Goal: Check status: Check status

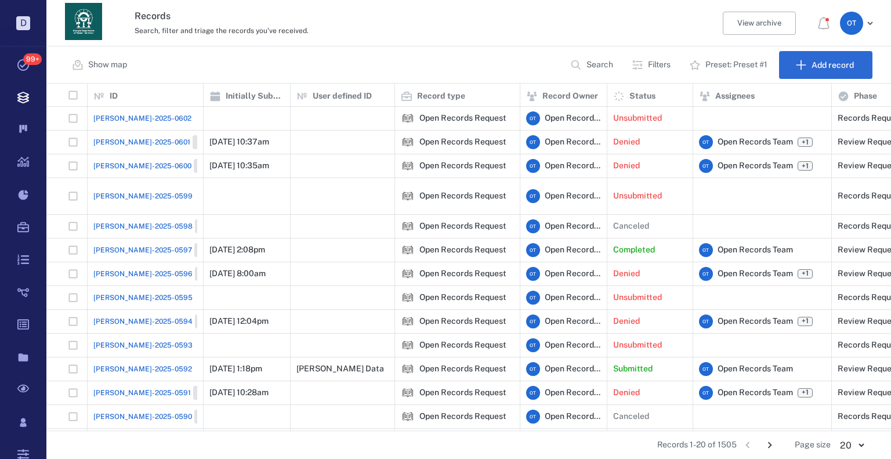
click at [602, 71] on button "Search" at bounding box center [592, 65] width 59 height 28
type input "*"
click at [572, 70] on input "********" at bounding box center [549, 65] width 81 height 25
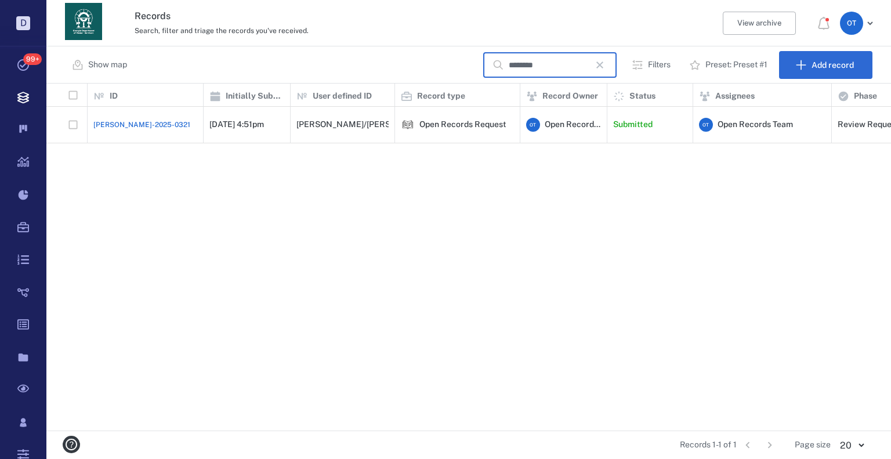
type input "********"
click at [112, 113] on div "[PERSON_NAME]-2025-0321" at bounding box center [145, 124] width 104 height 23
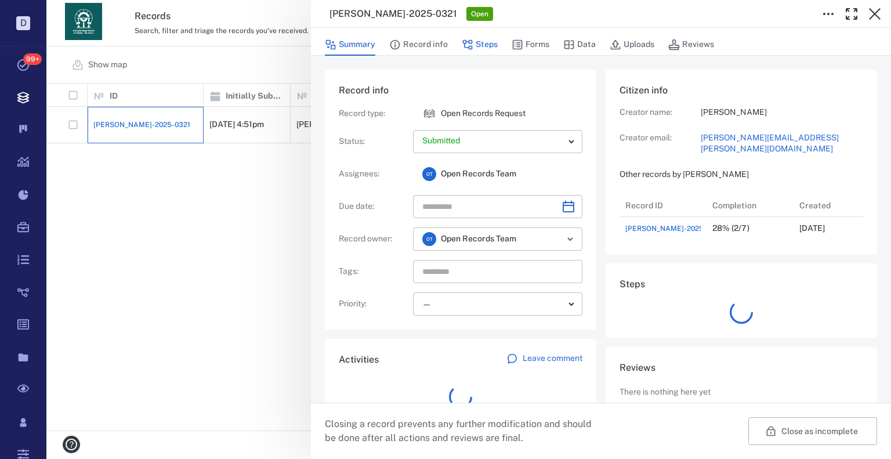
scroll to position [46, 230]
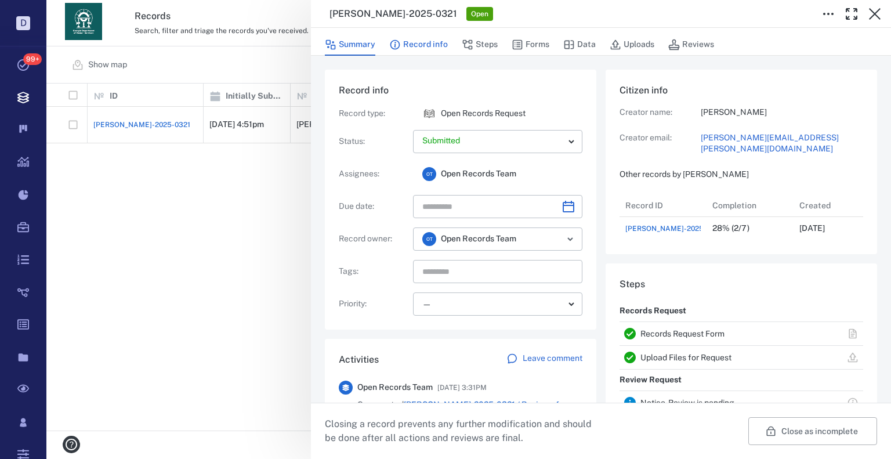
click at [430, 38] on button "Record info" at bounding box center [418, 45] width 59 height 22
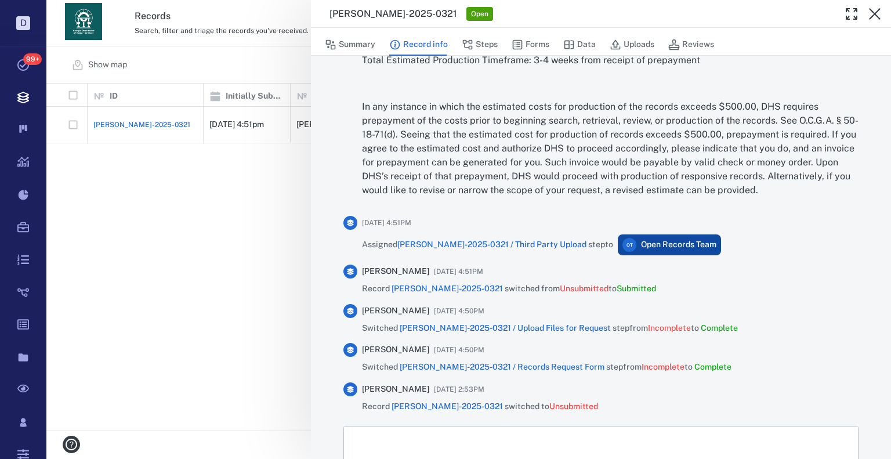
scroll to position [2550, 0]
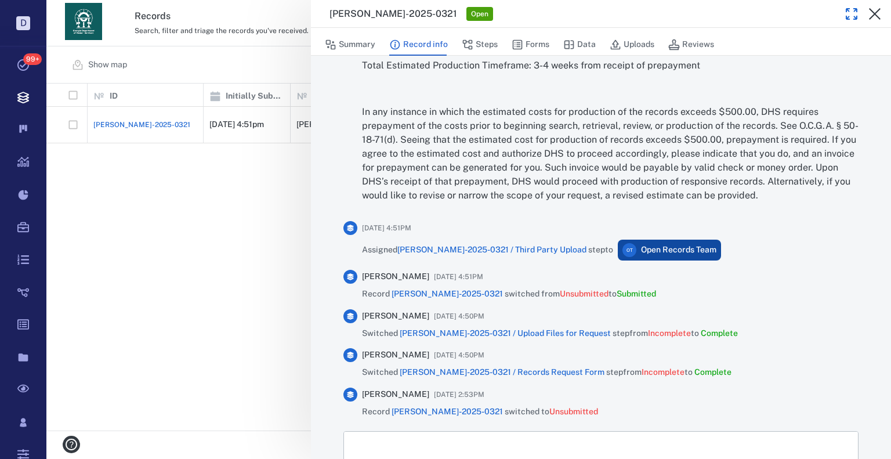
click at [845, 19] on icon "button" at bounding box center [852, 14] width 14 height 14
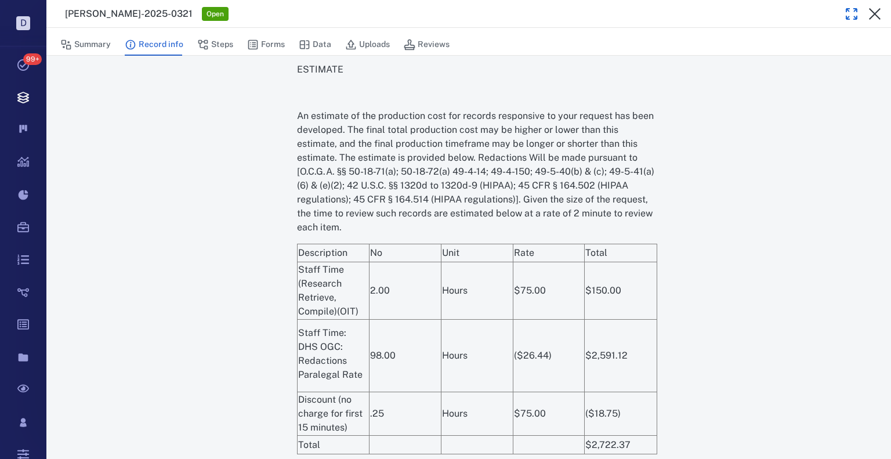
drag, startPoint x: 643, startPoint y: 254, endPoint x: 645, endPoint y: 172, distance: 81.8
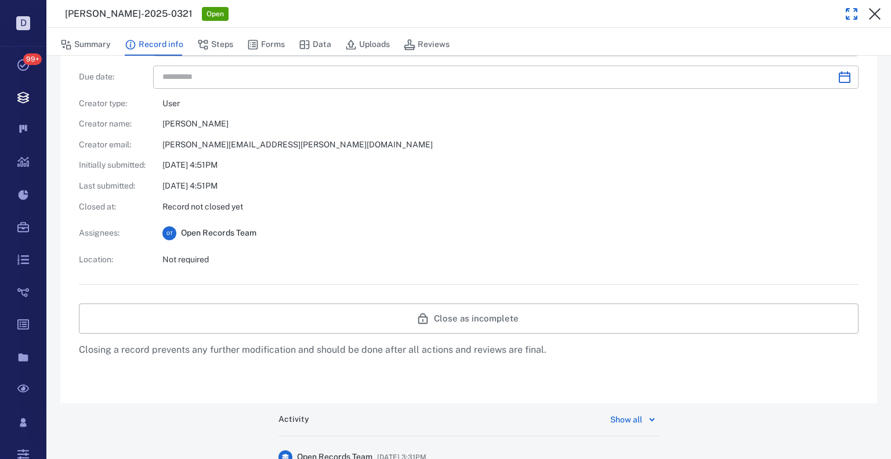
scroll to position [151, 0]
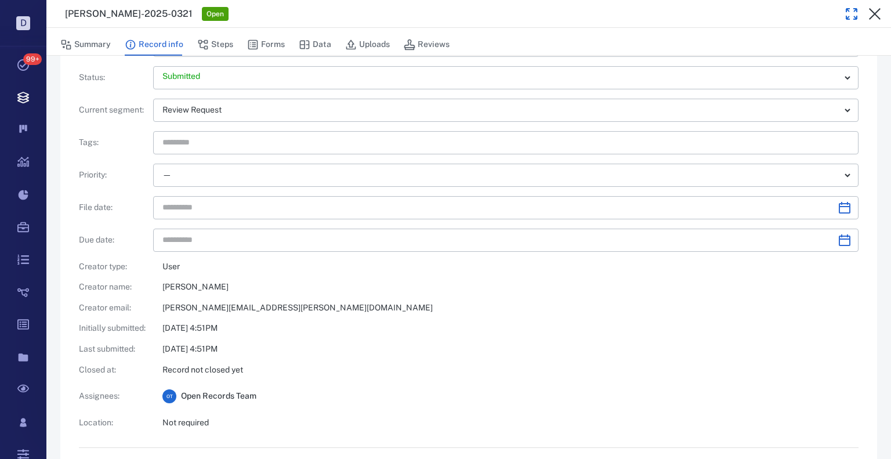
drag, startPoint x: 682, startPoint y: 308, endPoint x: 690, endPoint y: 57, distance: 250.8
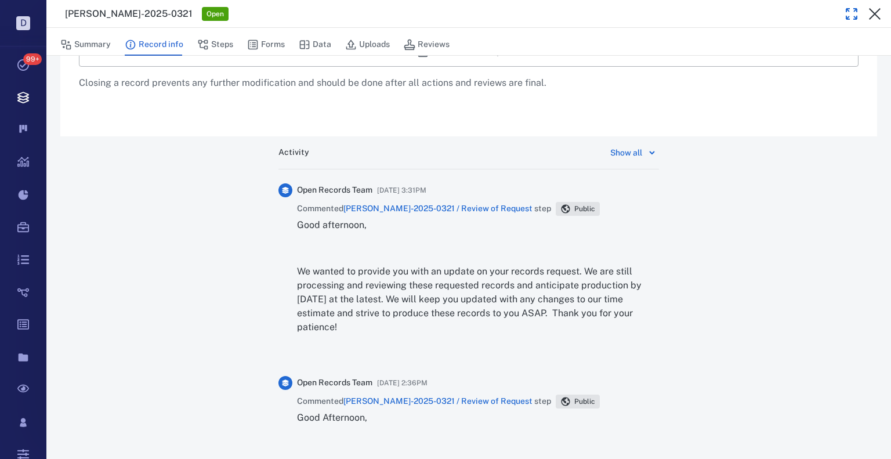
scroll to position [716, 0]
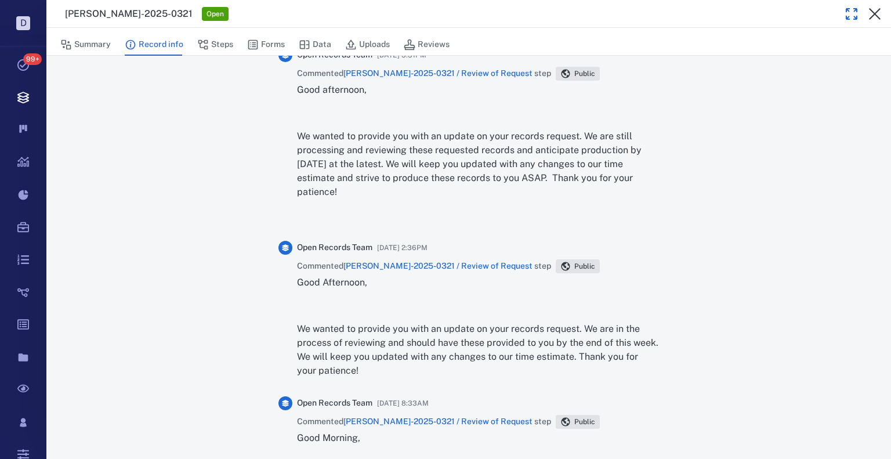
drag, startPoint x: 683, startPoint y: 174, endPoint x: 593, endPoint y: 177, distance: 90.6
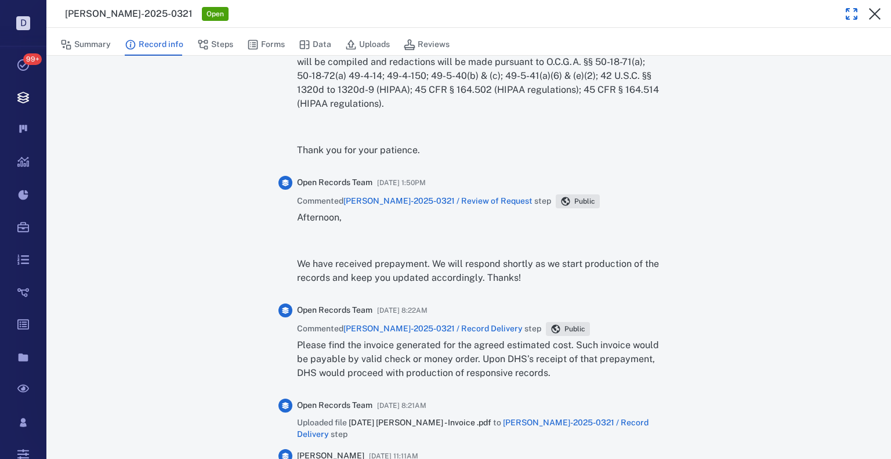
scroll to position [1181, 0]
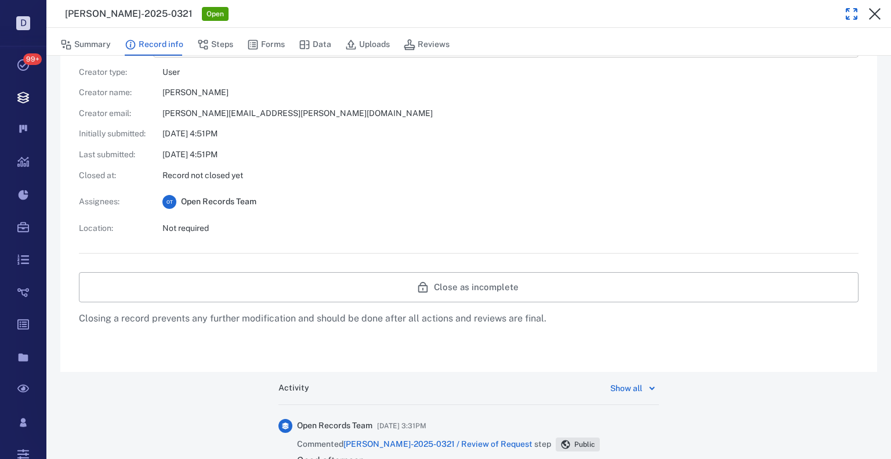
drag, startPoint x: 692, startPoint y: 389, endPoint x: 708, endPoint y: 92, distance: 297.5
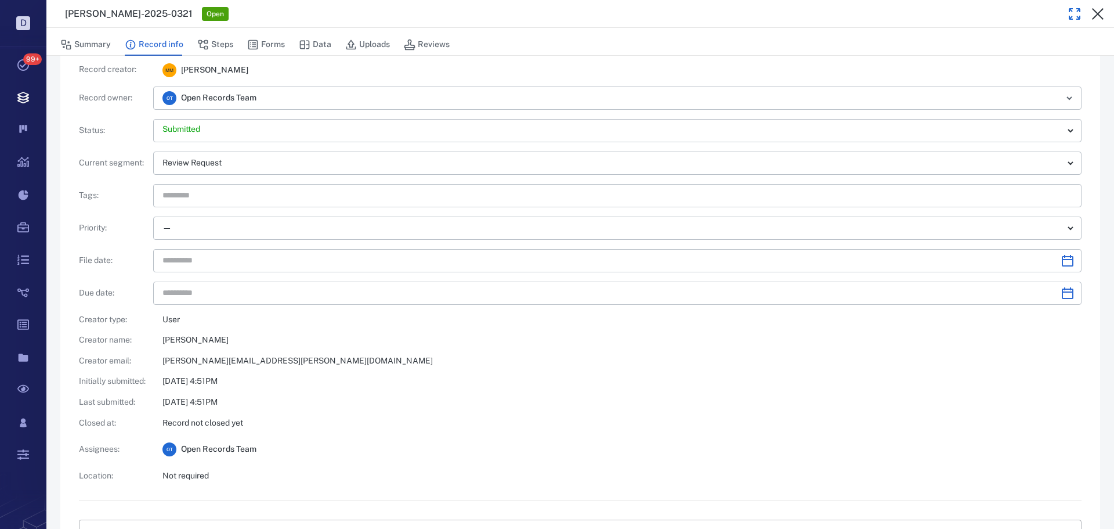
scroll to position [0, 0]
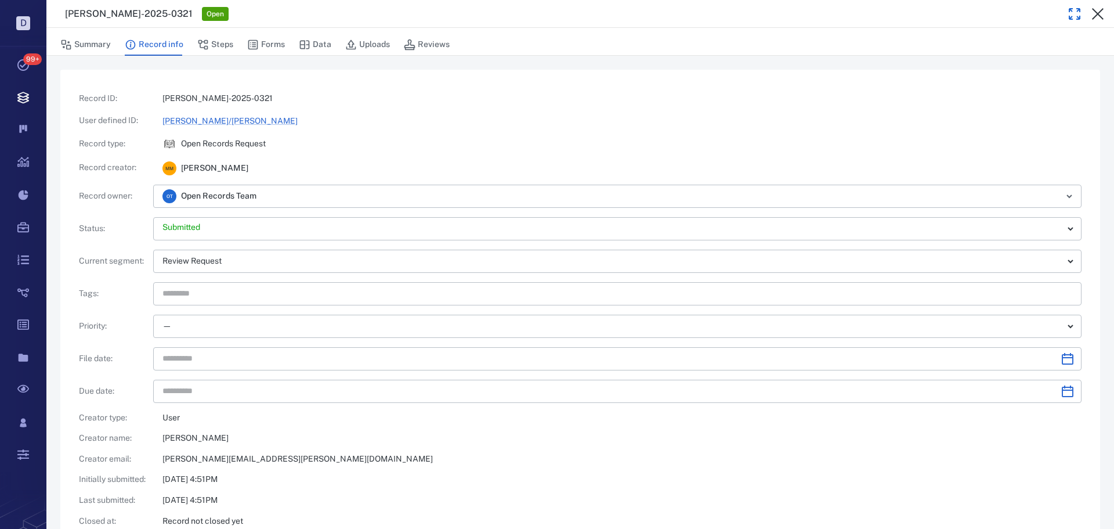
drag, startPoint x: 679, startPoint y: 373, endPoint x: 550, endPoint y: 167, distance: 243.7
drag, startPoint x: 227, startPoint y: 97, endPoint x: 155, endPoint y: 100, distance: 71.4
click at [155, 100] on div "[PERSON_NAME]-2025-0321" at bounding box center [617, 99] width 928 height 12
copy p "[PERSON_NAME]-2025-0321"
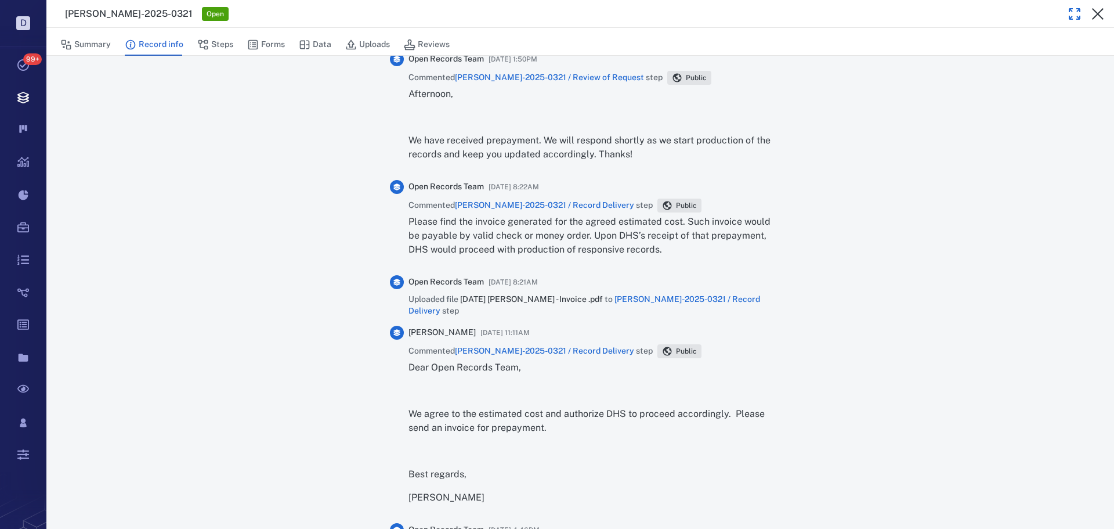
scroll to position [1276, 0]
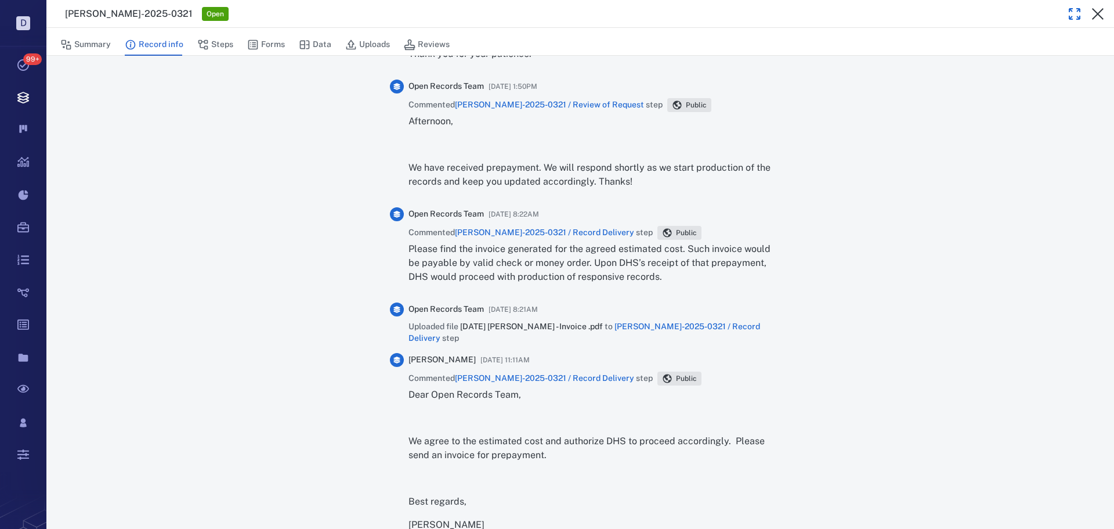
drag, startPoint x: 1091, startPoint y: 13, endPoint x: 1088, endPoint y: 19, distance: 6.5
click at [891, 13] on icon "button" at bounding box center [1098, 14] width 14 height 14
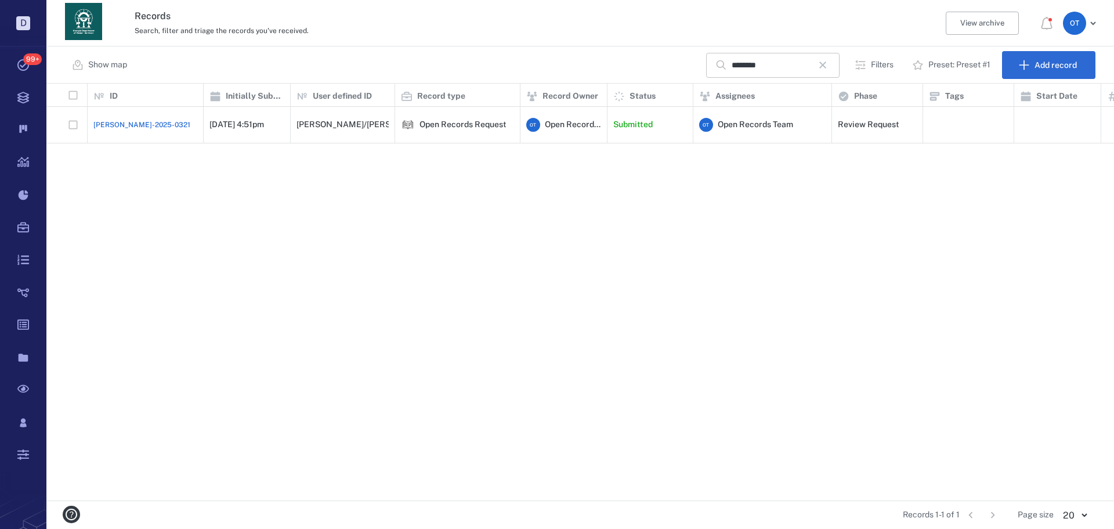
click at [823, 60] on icon "button" at bounding box center [823, 65] width 14 height 14
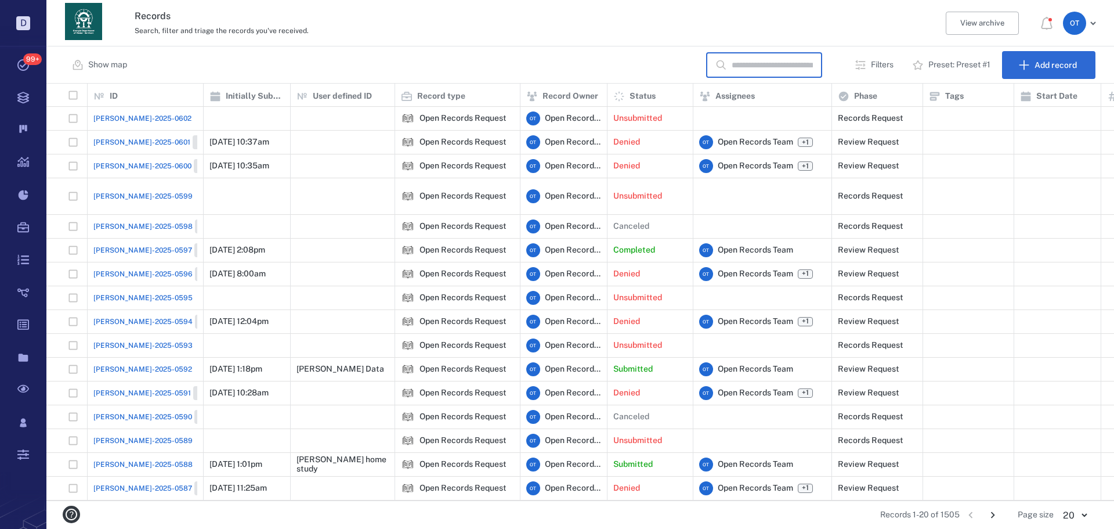
click at [779, 72] on input "text" at bounding box center [772, 65] width 81 height 25
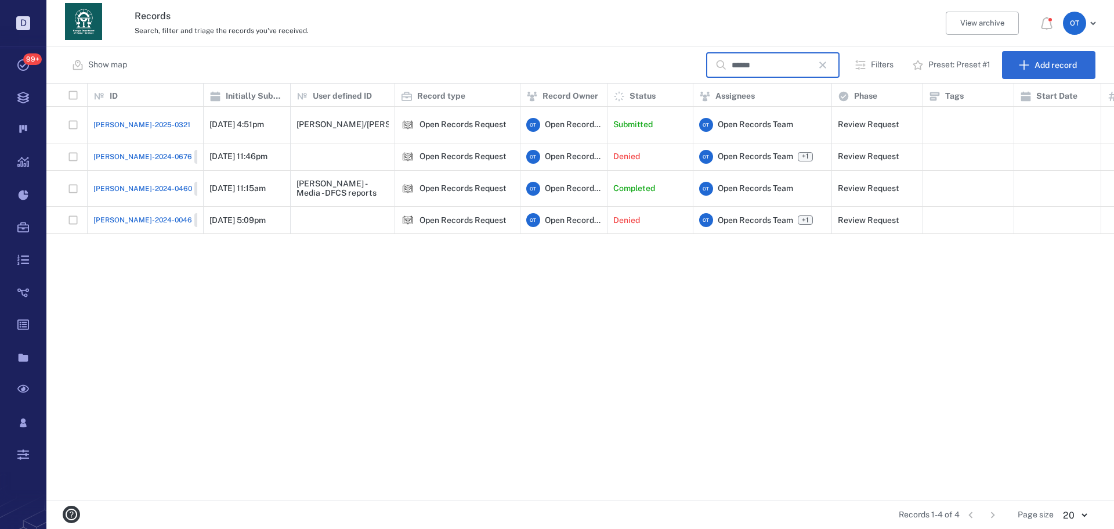
type input "******"
click at [122, 120] on span "[PERSON_NAME]-2025-0321" at bounding box center [141, 125] width 97 height 10
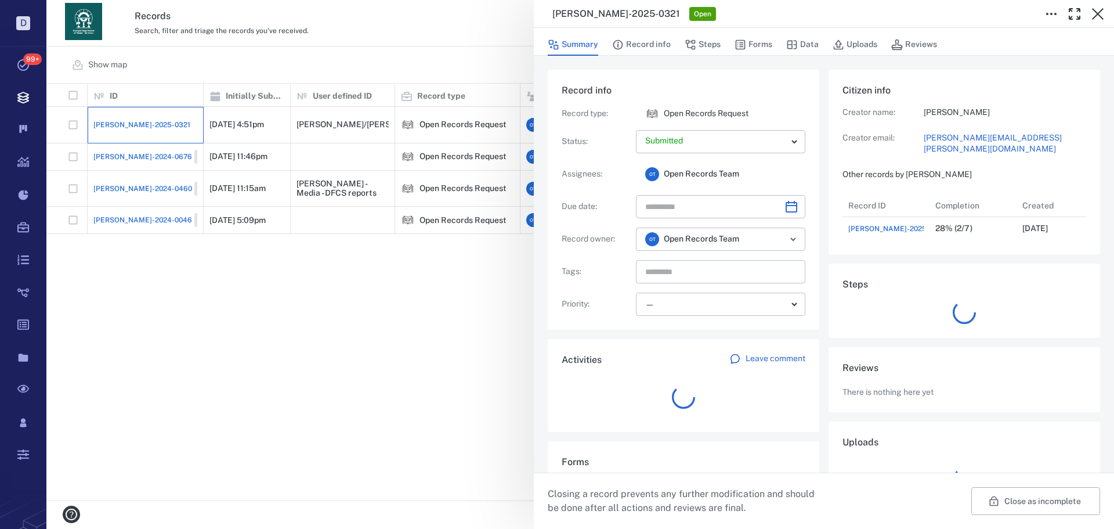
scroll to position [46, 230]
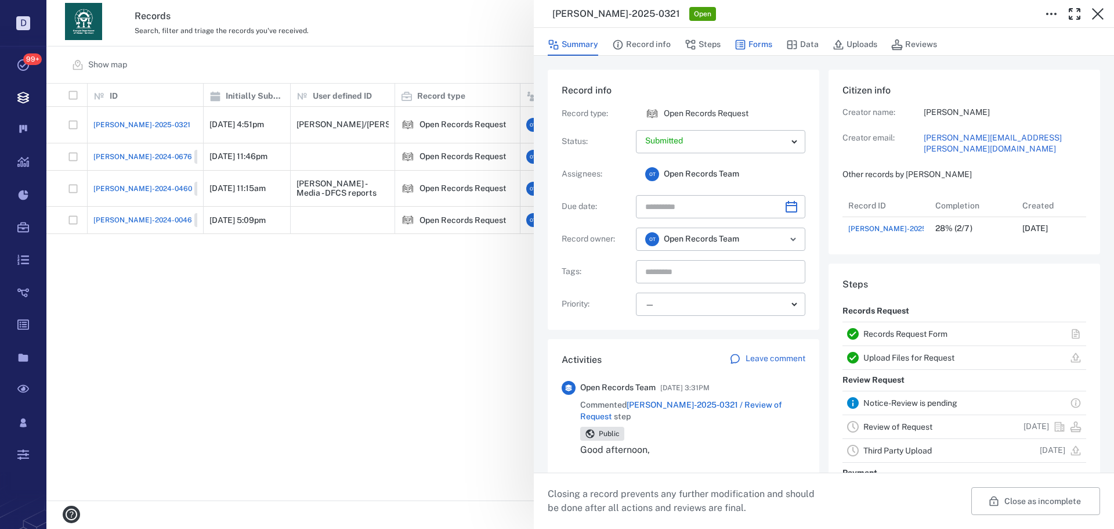
click at [750, 53] on button "Forms" at bounding box center [754, 45] width 38 height 22
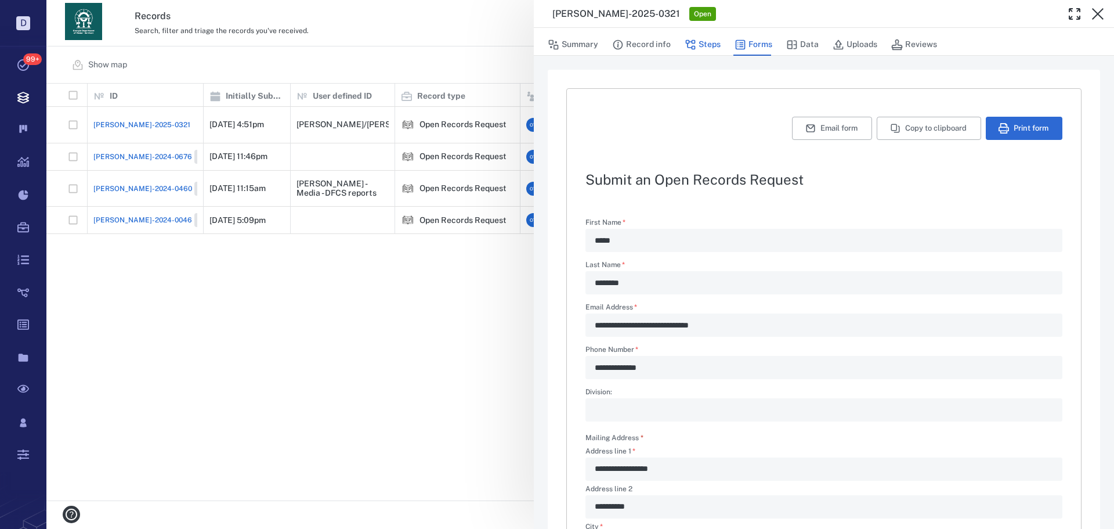
click at [710, 40] on button "Steps" at bounding box center [703, 45] width 36 height 22
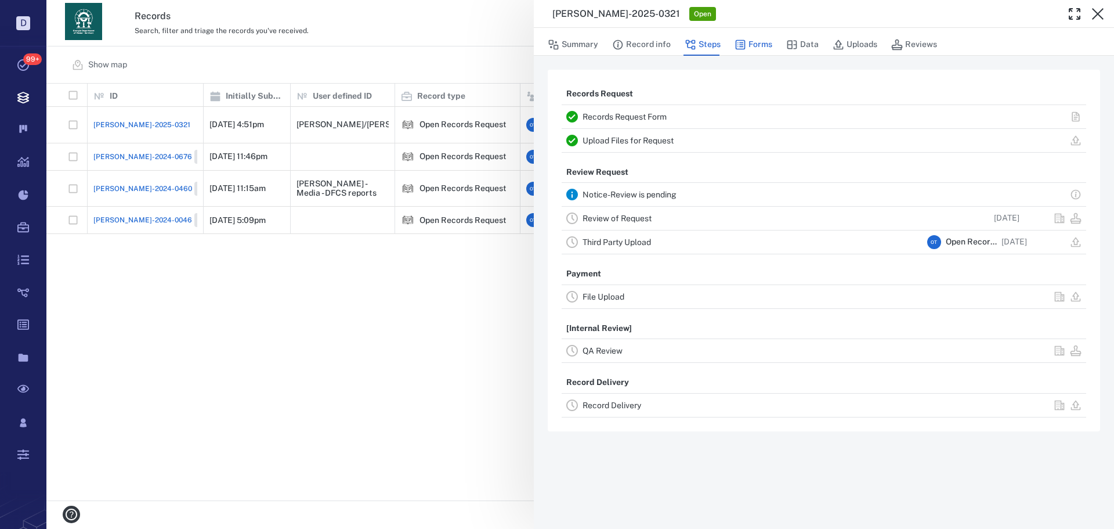
click at [743, 37] on button "Forms" at bounding box center [754, 45] width 38 height 22
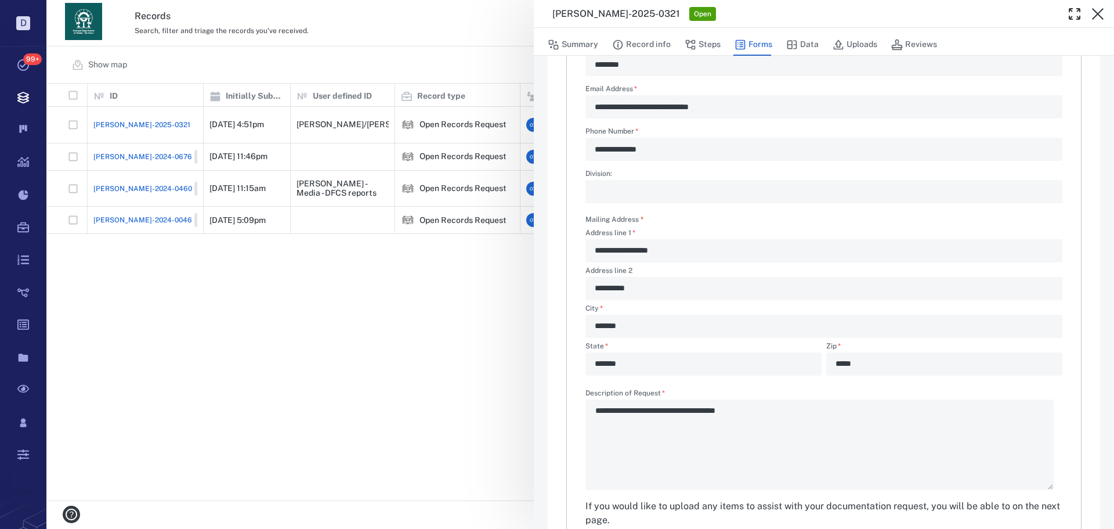
scroll to position [280, 0]
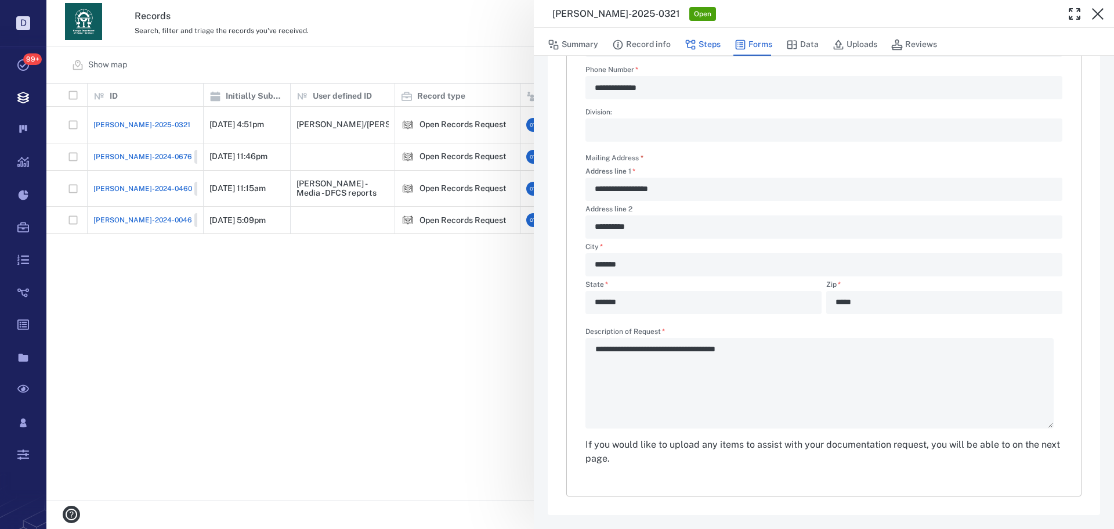
click at [707, 42] on button "Steps" at bounding box center [703, 45] width 36 height 22
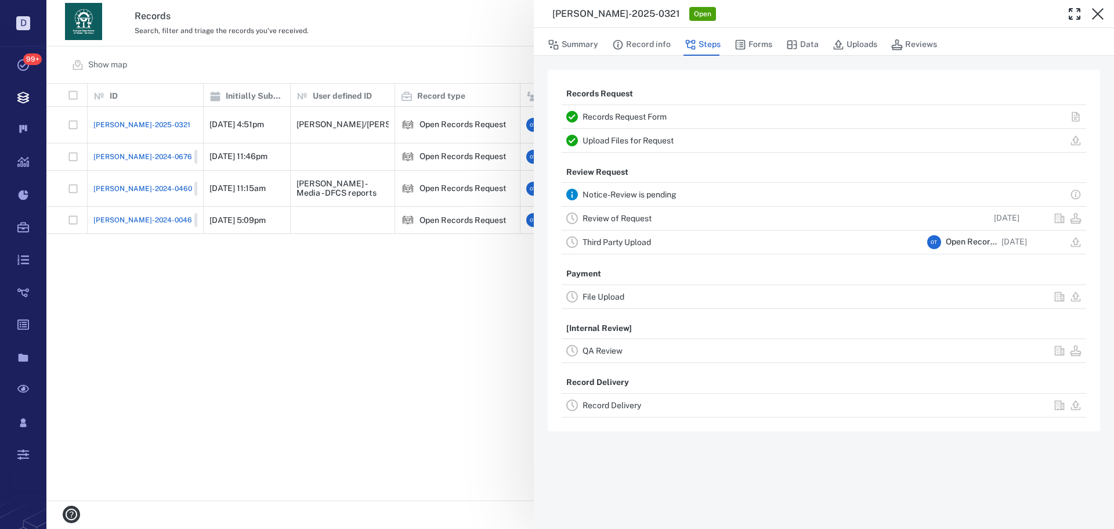
click at [623, 407] on link "Record Delivery" at bounding box center [612, 404] width 59 height 9
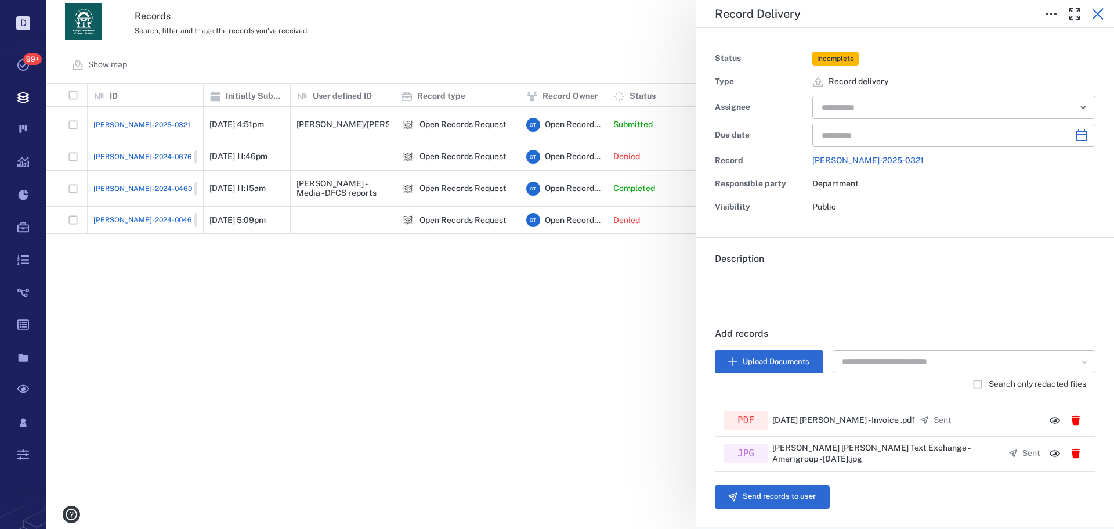
click at [891, 23] on button "button" at bounding box center [1097, 13] width 23 height 23
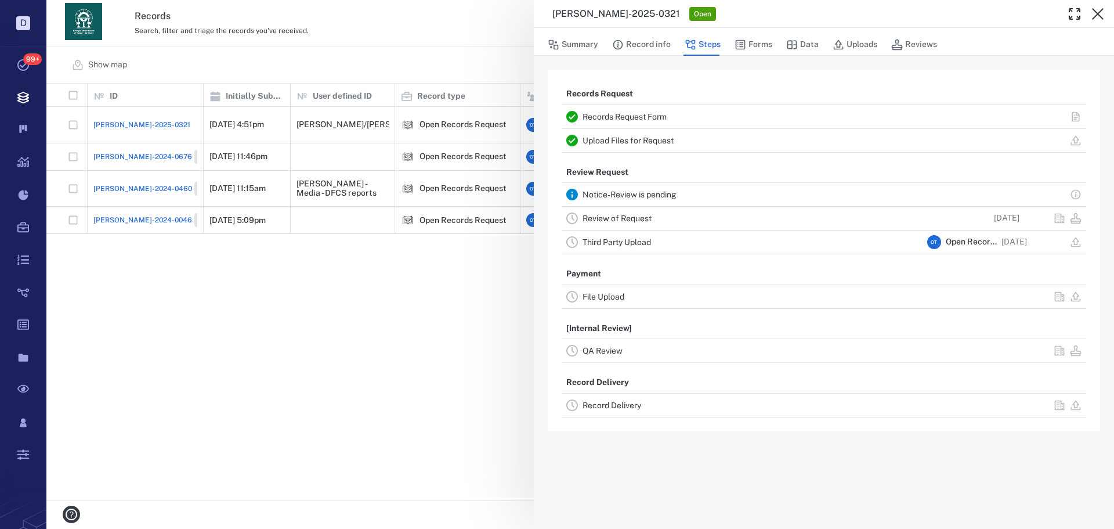
click at [627, 134] on div "Upload Files for Request" at bounding box center [824, 140] width 524 height 23
click at [625, 138] on link "Upload Files for Request" at bounding box center [628, 140] width 91 height 9
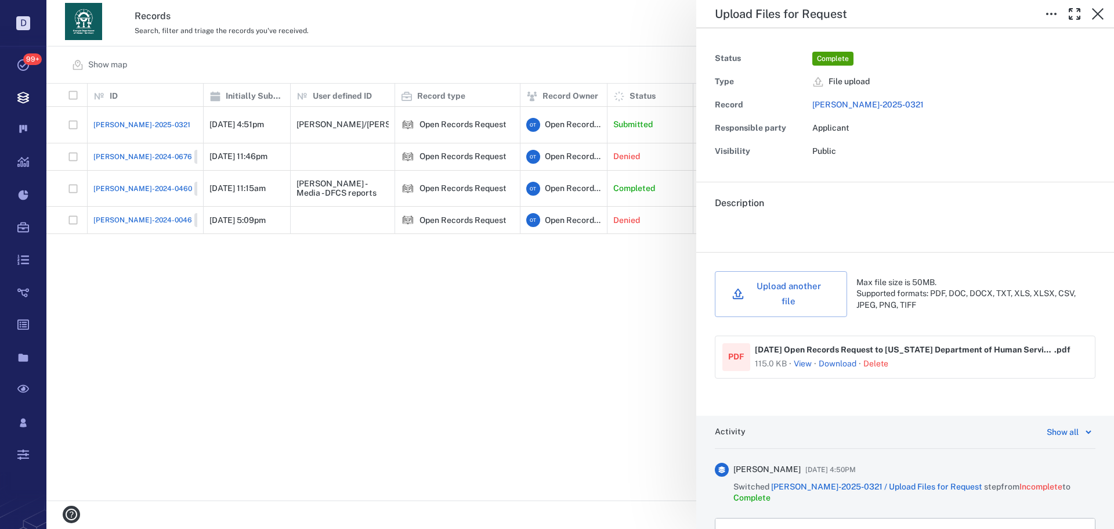
click at [824, 358] on link "Download" at bounding box center [838, 364] width 38 height 12
click at [589, 259] on div "Upload Files for Request Status Complete Type File upload Record [PERSON_NAME]-…" at bounding box center [580, 264] width 1068 height 529
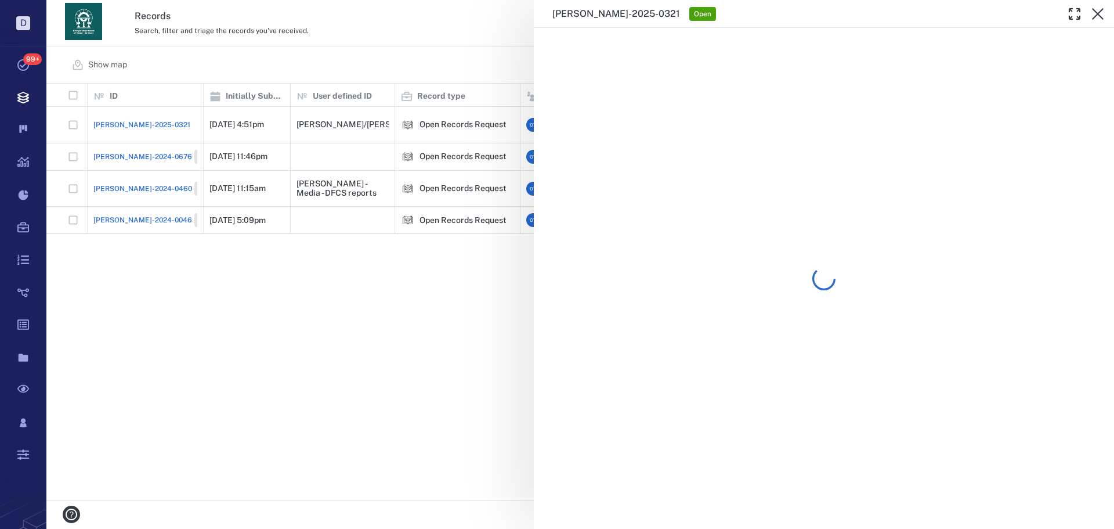
drag, startPoint x: 403, startPoint y: 39, endPoint x: 757, endPoint y: 32, distance: 354.0
click at [404, 39] on div "[PERSON_NAME]-2025-0321 Open" at bounding box center [580, 264] width 1068 height 529
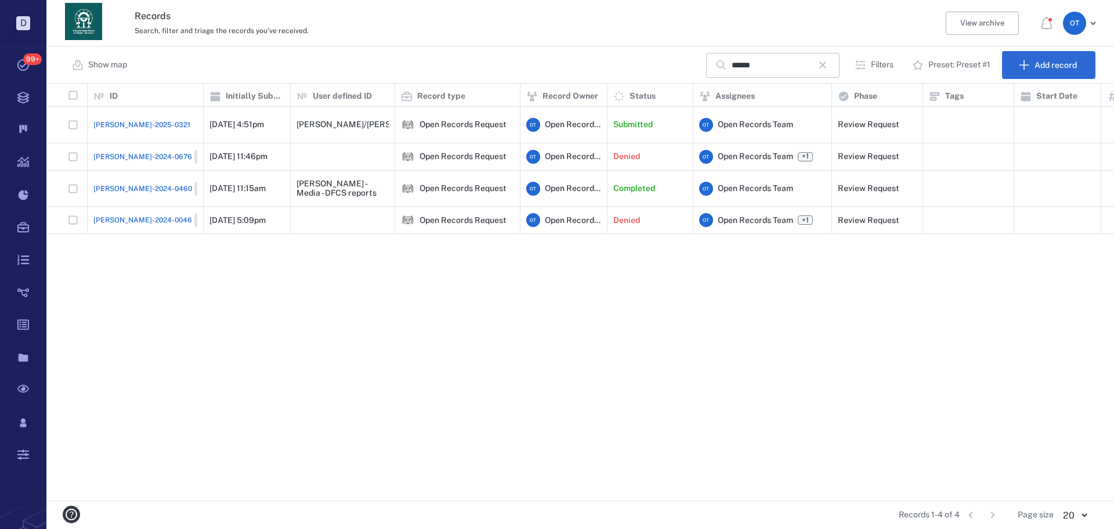
click at [820, 59] on icon "button" at bounding box center [823, 65] width 14 height 14
